Goal: Information Seeking & Learning: Learn about a topic

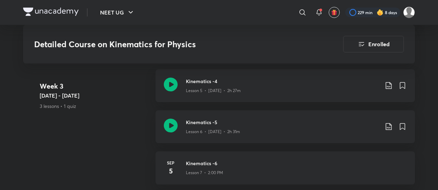
scroll to position [612, 0]
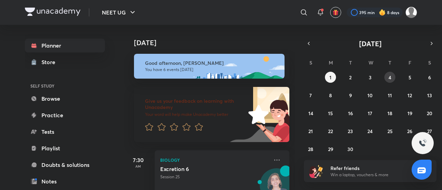
click at [391, 75] on abbr "4" at bounding box center [389, 77] width 3 height 7
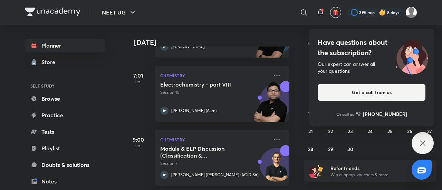
scroll to position [348, 0]
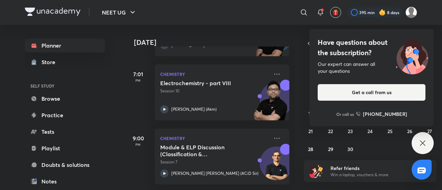
click at [419, 150] on div "Have questions about the subscription? Our expert can answer all your questions…" at bounding box center [422, 143] width 22 height 22
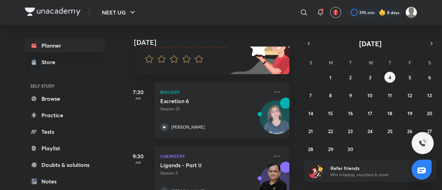
scroll to position [0, 0]
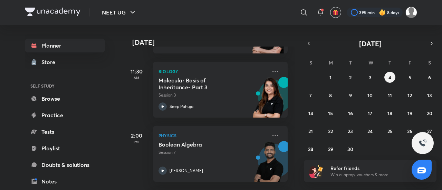
scroll to position [0, 2]
